Goal: Task Accomplishment & Management: Complete application form

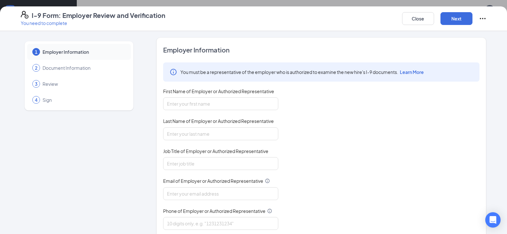
scroll to position [169, 0]
type input "[PERSON_NAME]"
click at [191, 134] on input "Last Name of Employer or Authorized Representative" at bounding box center [220, 133] width 115 height 13
type input "[PERSON_NAME]"
click at [181, 162] on input "Job Title of Employer or Authorized Representative" at bounding box center [220, 163] width 115 height 13
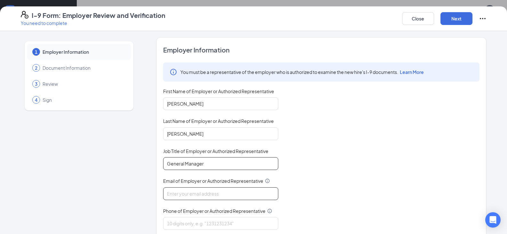
type input "General Manager"
click at [197, 197] on input "Email of Employer or Authorized Representative" at bounding box center [220, 193] width 115 height 13
type input "[EMAIL_ADDRESS][DOMAIN_NAME]"
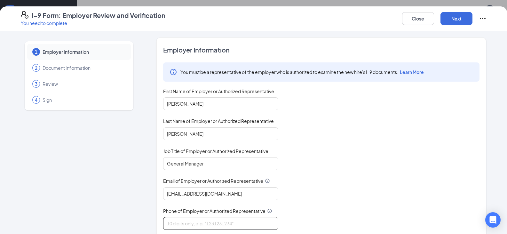
click at [186, 224] on input "Phone of Employer or Authorized Representative" at bounding box center [220, 223] width 115 height 13
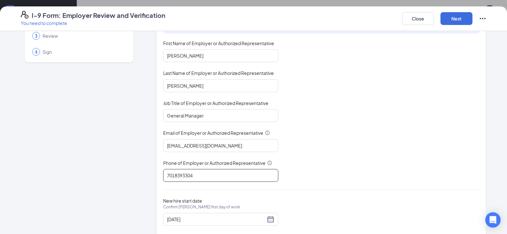
scroll to position [62, 0]
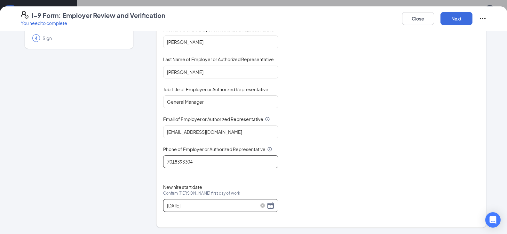
type input "7018393304"
click at [268, 204] on div "[DATE]" at bounding box center [220, 205] width 107 height 8
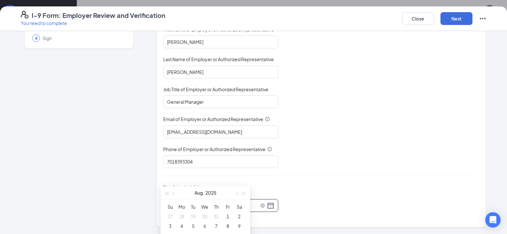
scroll to position [265, 0]
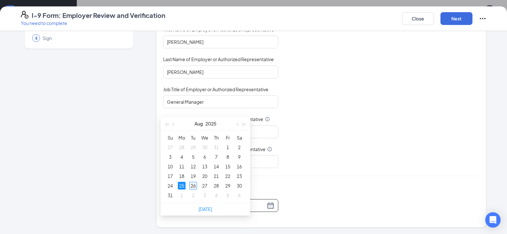
type input "[DATE]"
click at [193, 185] on div "26" at bounding box center [193, 186] width 8 height 8
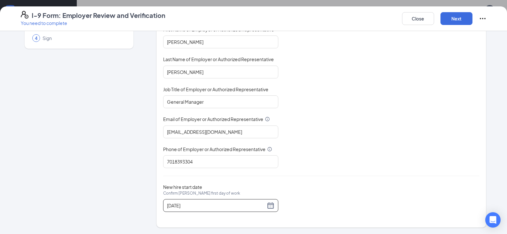
scroll to position [329, 0]
click at [453, 19] on button "Next" at bounding box center [456, 18] width 32 height 13
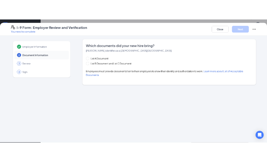
scroll to position [0, 0]
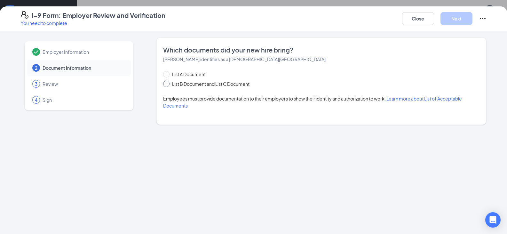
click at [165, 85] on span at bounding box center [166, 84] width 6 height 6
click at [165, 85] on input "List B Document and List C Document" at bounding box center [165, 83] width 4 height 4
radio input "true"
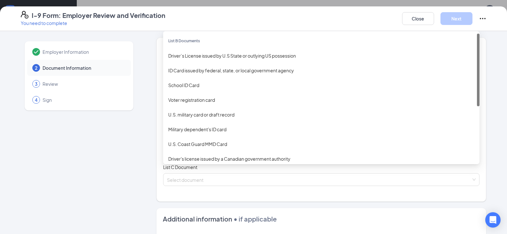
click at [186, 142] on div "Select document List B Documents Driver’s License issued by U.S State or outlyi…" at bounding box center [321, 141] width 316 height 13
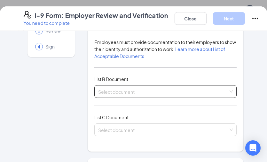
scroll to position [64, 0]
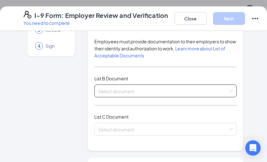
click at [110, 85] on div "Select document Driver’s License issued by [DEMOGRAPHIC_DATA] State or outlying…" at bounding box center [165, 91] width 142 height 13
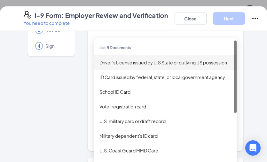
click at [116, 59] on div "Driver’s License issued by U.S State or outlying US possession" at bounding box center [165, 62] width 132 height 7
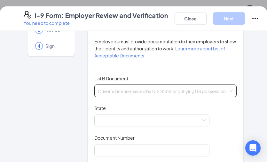
click at [209, 85] on div "Driver’s License issued by U.S State or outlying [DEMOGRAPHIC_DATA] possession …" at bounding box center [165, 91] width 142 height 13
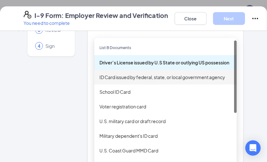
click at [111, 74] on div "ID Card issued by federal, state, or local government agency" at bounding box center [165, 77] width 132 height 7
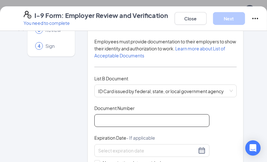
click at [133, 117] on input "Document Number" at bounding box center [151, 120] width 115 height 13
click at [108, 114] on input "Document Number" at bounding box center [151, 120] width 115 height 13
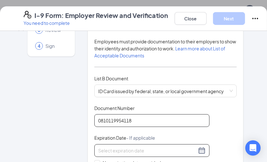
type input "0810119954118"
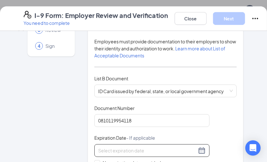
click at [135, 147] on input at bounding box center [147, 150] width 99 height 7
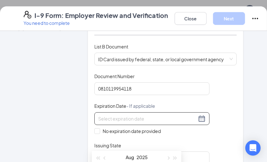
click at [199, 115] on div at bounding box center [151, 119] width 107 height 8
click at [127, 115] on input at bounding box center [147, 118] width 99 height 7
click at [198, 115] on div at bounding box center [151, 119] width 107 height 8
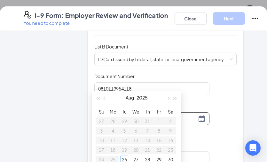
scroll to position [393, 0]
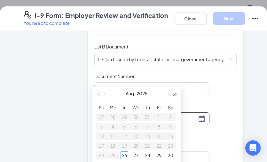
click at [174, 93] on span "button" at bounding box center [175, 94] width 3 height 3
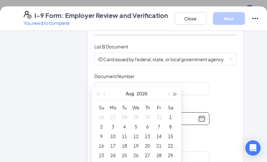
click at [174, 93] on span "button" at bounding box center [175, 94] width 3 height 3
click at [170, 117] on div "7" at bounding box center [171, 118] width 8 height 8
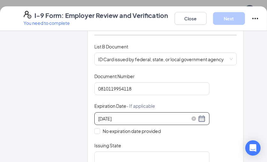
click at [202, 115] on div "[DATE]" at bounding box center [151, 119] width 107 height 8
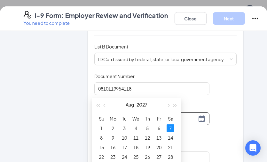
scroll to position [425, 0]
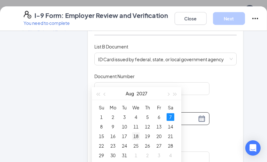
type input "[DATE]"
click at [135, 136] on div "18" at bounding box center [136, 137] width 8 height 8
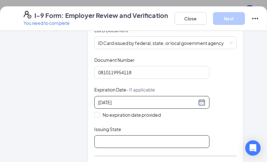
scroll to position [128, 0]
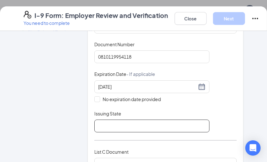
click at [120, 122] on input "Issuing State" at bounding box center [151, 126] width 115 height 13
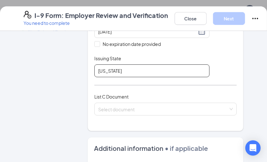
scroll to position [192, 0]
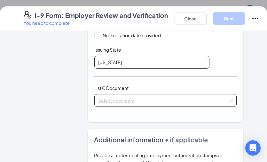
type input "[US_STATE]"
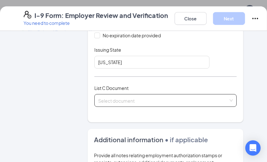
click at [118, 94] on div "Select document List C Documents Unrestricted Social Security Card Certificatio…" at bounding box center [165, 100] width 142 height 13
click at [106, 95] on input "search" at bounding box center [163, 100] width 130 height 10
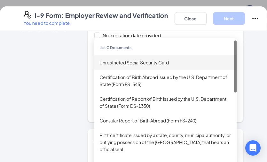
click at [113, 59] on div "Unrestricted Social Security Card" at bounding box center [165, 62] width 132 height 7
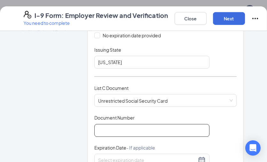
drag, startPoint x: 113, startPoint y: 124, endPoint x: 109, endPoint y: 119, distance: 6.1
click at [111, 124] on input "Document Number" at bounding box center [151, 130] width 115 height 13
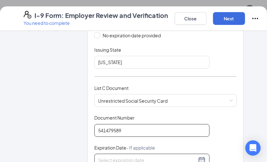
type input "541479589"
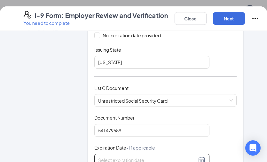
click at [201, 157] on div at bounding box center [151, 161] width 107 height 8
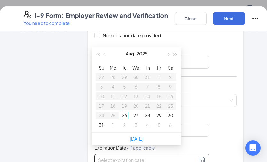
click at [236, 144] on div "Which documents did your new hire bring? [PERSON_NAME] identifies as a [DEMOGRA…" at bounding box center [166, 34] width 156 height 377
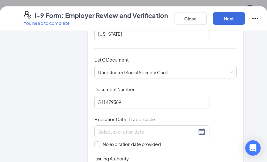
scroll to position [320, 0]
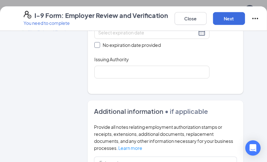
click at [98, 42] on span at bounding box center [97, 45] width 6 height 6
click at [98, 42] on input "No expiration date provided" at bounding box center [96, 44] width 4 height 4
checkbox input "true"
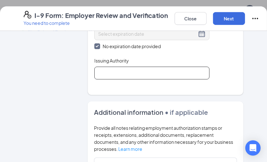
click at [103, 67] on input "Issuing Authority" at bounding box center [151, 73] width 115 height 13
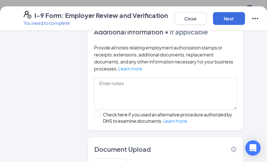
scroll to position [436, 0]
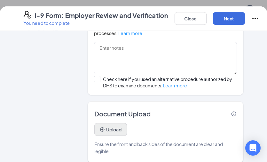
type input "SSA"
click at [106, 123] on button "Upload" at bounding box center [110, 129] width 33 height 13
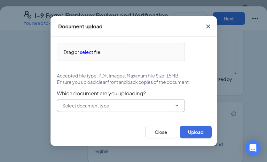
click at [178, 105] on icon "ChevronDown" at bounding box center [176, 106] width 3 height 2
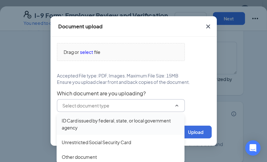
click at [87, 121] on div "ID Card issued by federal, state, or local government agency" at bounding box center [121, 124] width 118 height 14
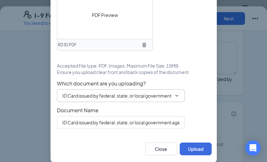
scroll to position [37, 0]
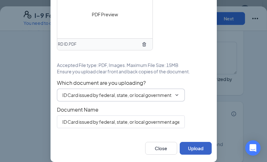
click at [191, 148] on button "Upload" at bounding box center [196, 148] width 32 height 13
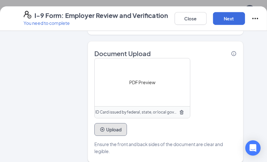
scroll to position [498, 0]
click at [106, 125] on button "Upload" at bounding box center [110, 129] width 33 height 13
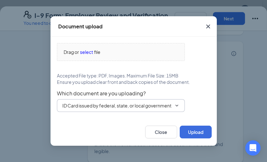
click at [178, 106] on icon "ChevronDown" at bounding box center [176, 105] width 5 height 5
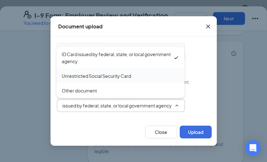
scroll to position [0, 0]
click at [77, 76] on div "Unrestricted Social Security Card" at bounding box center [96, 76] width 69 height 7
type input "Unrestricted Social Security Card"
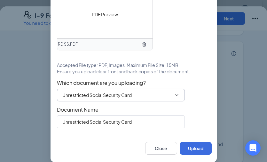
click at [101, 18] on span "PDF Preview" at bounding box center [105, 14] width 26 height 7
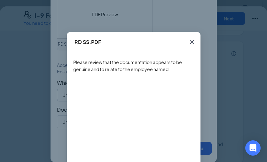
click at [101, 50] on div "RD SS.PDF" at bounding box center [134, 42] width 134 height 20
click at [191, 39] on icon "Cross" at bounding box center [192, 42] width 8 height 8
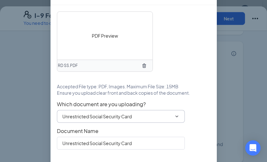
scroll to position [37, 0]
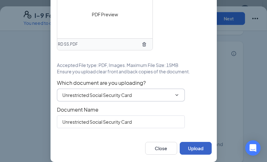
click at [187, 146] on button "Upload" at bounding box center [196, 148] width 32 height 13
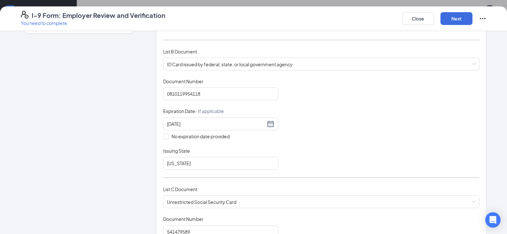
scroll to position [0, 0]
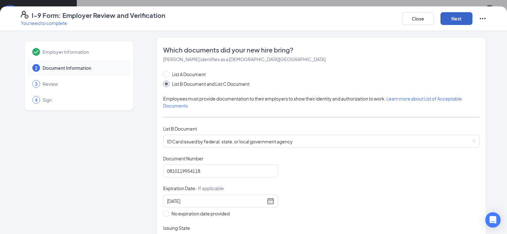
click at [442, 15] on button "Next" at bounding box center [456, 18] width 32 height 13
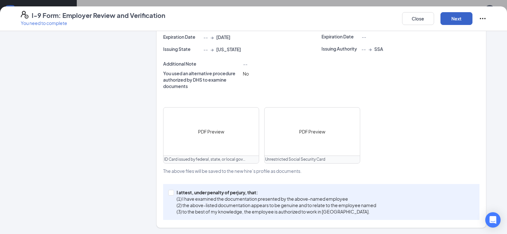
scroll to position [192, 0]
click at [170, 193] on input "I attest, under penalty of [PERSON_NAME], that: (1) I have examined the documen…" at bounding box center [170, 191] width 4 height 4
checkbox input "true"
click at [451, 19] on button "Next" at bounding box center [456, 18] width 32 height 13
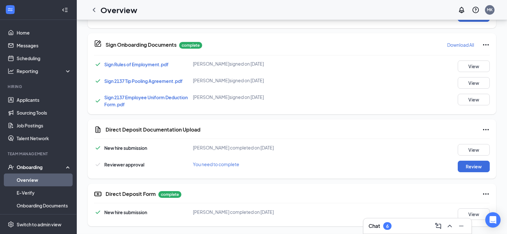
scroll to position [147, 0]
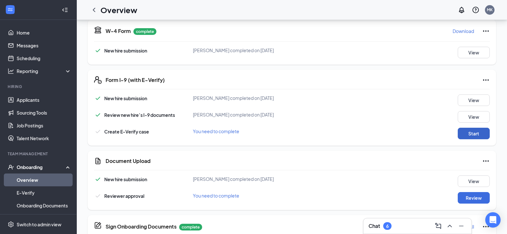
click at [479, 129] on button "Start" at bounding box center [474, 134] width 32 height 12
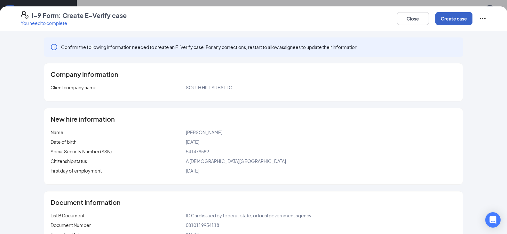
click at [450, 19] on button "Create case" at bounding box center [453, 18] width 37 height 13
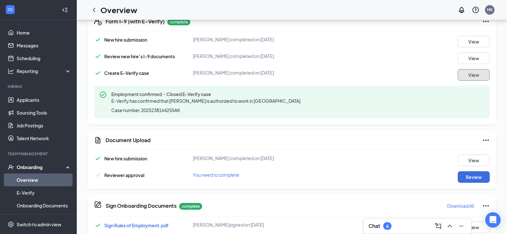
scroll to position [211, 0]
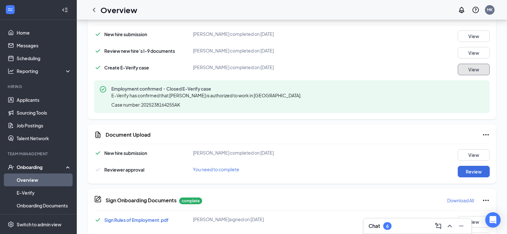
click at [464, 68] on button "View" at bounding box center [474, 70] width 32 height 12
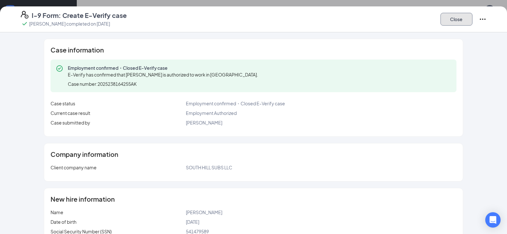
click at [461, 19] on button "Close" at bounding box center [456, 19] width 32 height 13
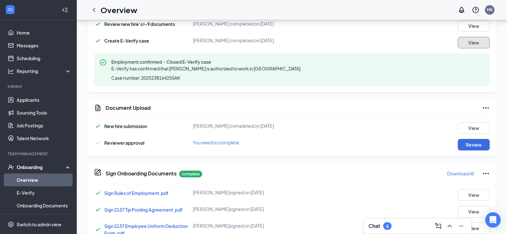
scroll to position [243, 0]
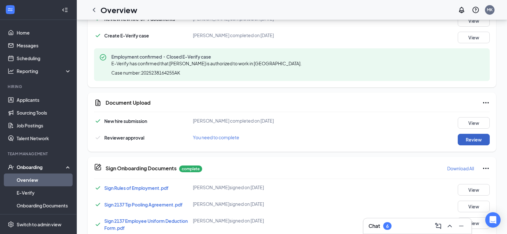
click at [471, 143] on button "Review" at bounding box center [474, 140] width 32 height 12
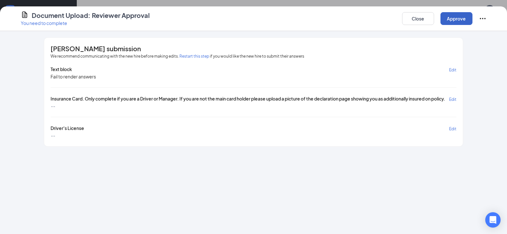
click at [450, 20] on button "Approve" at bounding box center [456, 18] width 32 height 13
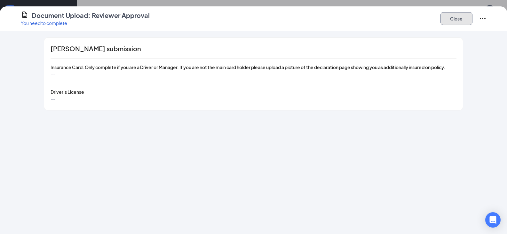
click at [465, 20] on button "Close" at bounding box center [456, 18] width 32 height 13
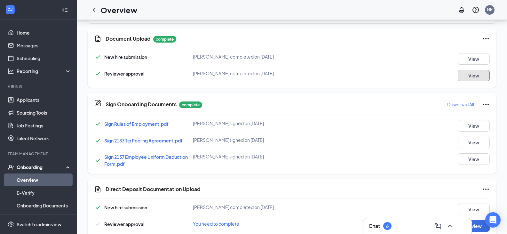
scroll to position [369, 0]
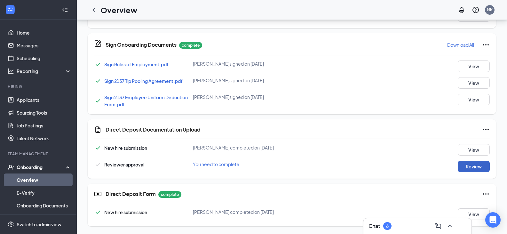
click at [475, 167] on button "Review" at bounding box center [474, 167] width 32 height 12
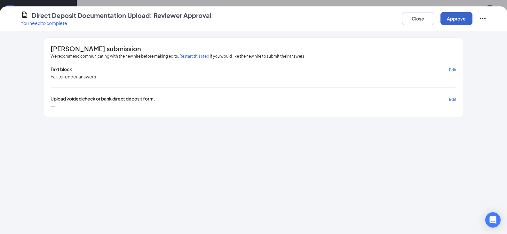
click at [458, 20] on button "Approve" at bounding box center [456, 18] width 32 height 13
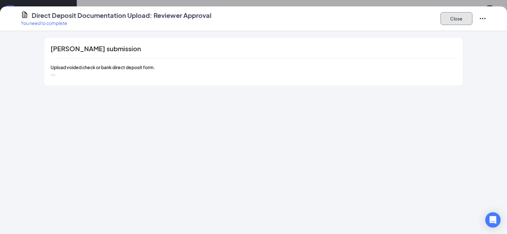
click at [447, 20] on button "Close" at bounding box center [456, 18] width 32 height 13
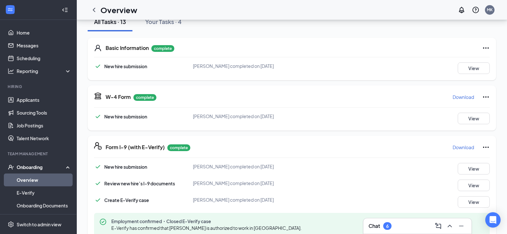
scroll to position [0, 0]
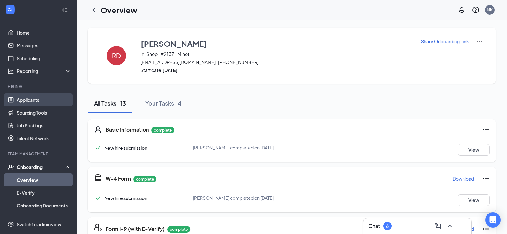
click at [30, 99] on link "Applicants" at bounding box center [44, 99] width 55 height 13
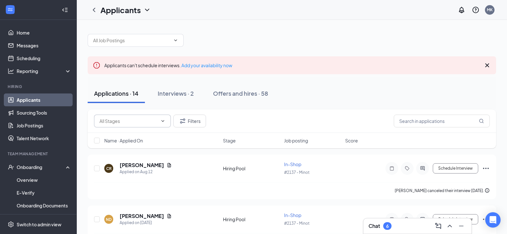
click at [131, 122] on input "text" at bounding box center [128, 120] width 58 height 7
click at [124, 120] on input "text" at bounding box center [128, 120] width 58 height 7
click at [195, 91] on button "Interviews · 2" at bounding box center [175, 93] width 49 height 19
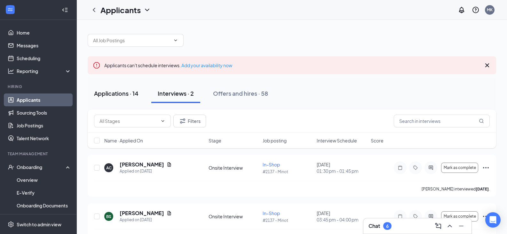
click at [104, 94] on div "Applications · 14" at bounding box center [116, 93] width 44 height 8
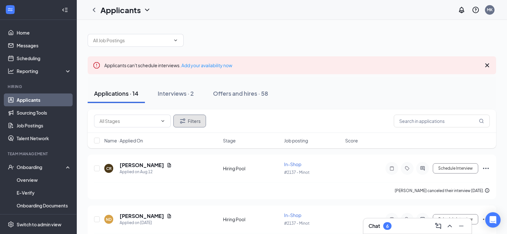
click at [197, 120] on button "Filters" at bounding box center [189, 120] width 33 height 13
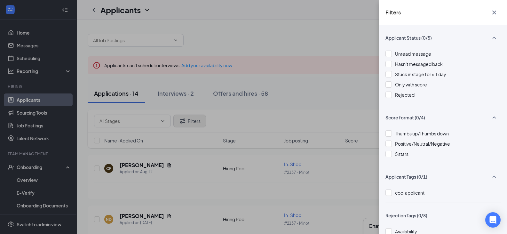
click at [197, 120] on div "Filters Applicant Status (0/5) Unread message Hasn't messaged back Stuck in sta…" at bounding box center [253, 117] width 507 height 234
